Goal: Navigation & Orientation: Find specific page/section

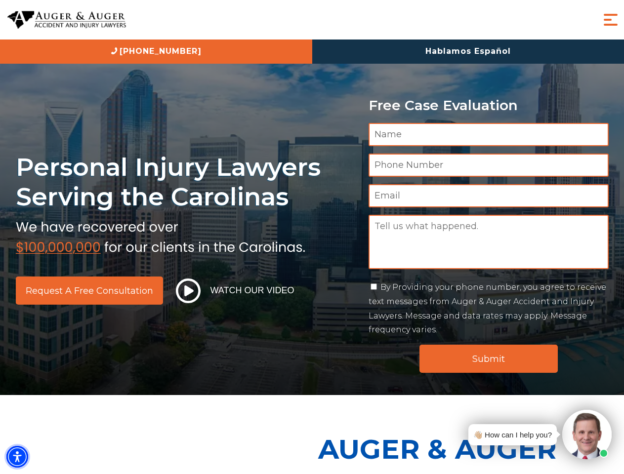
click at [17, 457] on img "Accessibility Menu" at bounding box center [17, 457] width 22 height 22
